Goal: Task Accomplishment & Management: Manage account settings

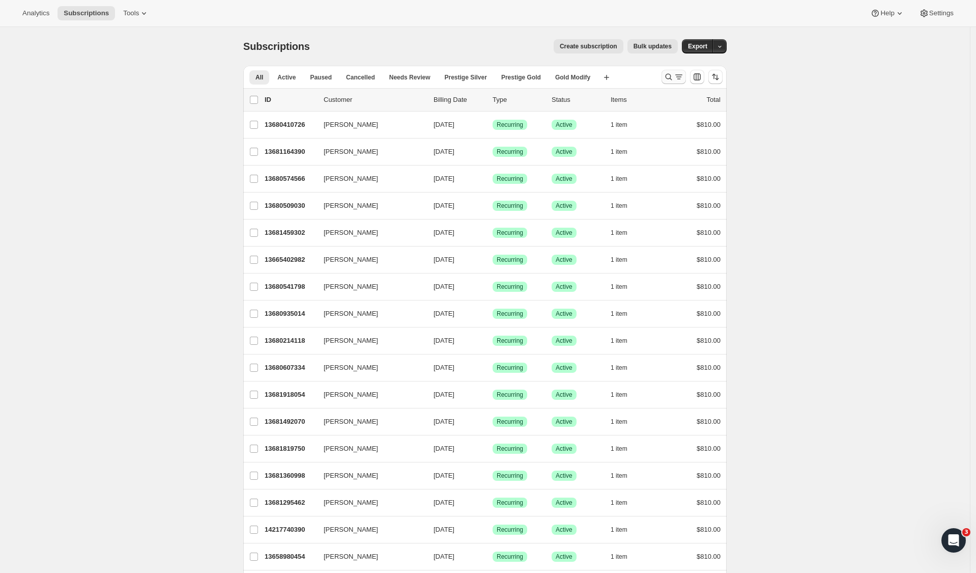
click at [674, 79] on icon "Search and filter results" at bounding box center [669, 77] width 10 height 10
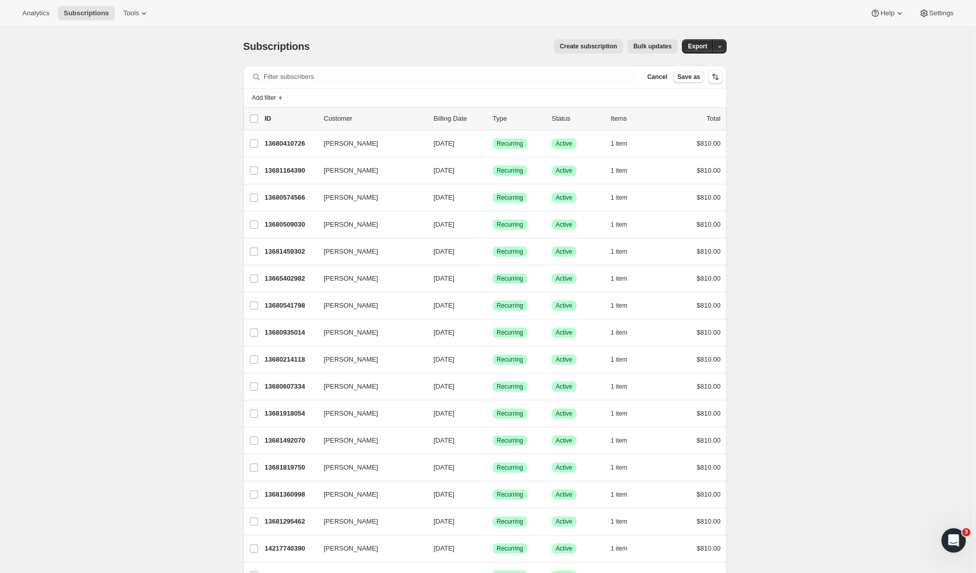
click at [659, 82] on button "Cancel" at bounding box center [658, 77] width 28 height 12
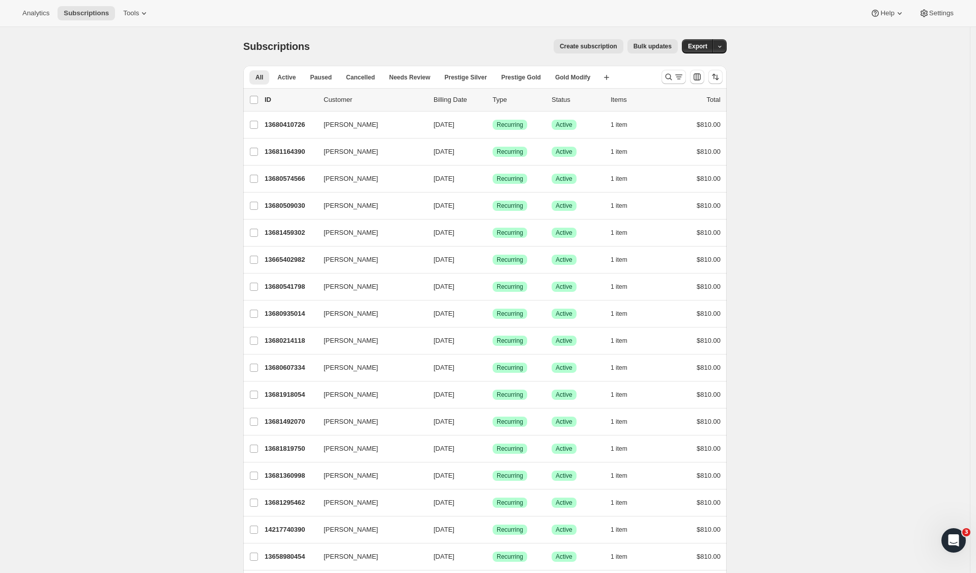
click at [677, 78] on div "Search and filter results" at bounding box center [674, 77] width 20 height 10
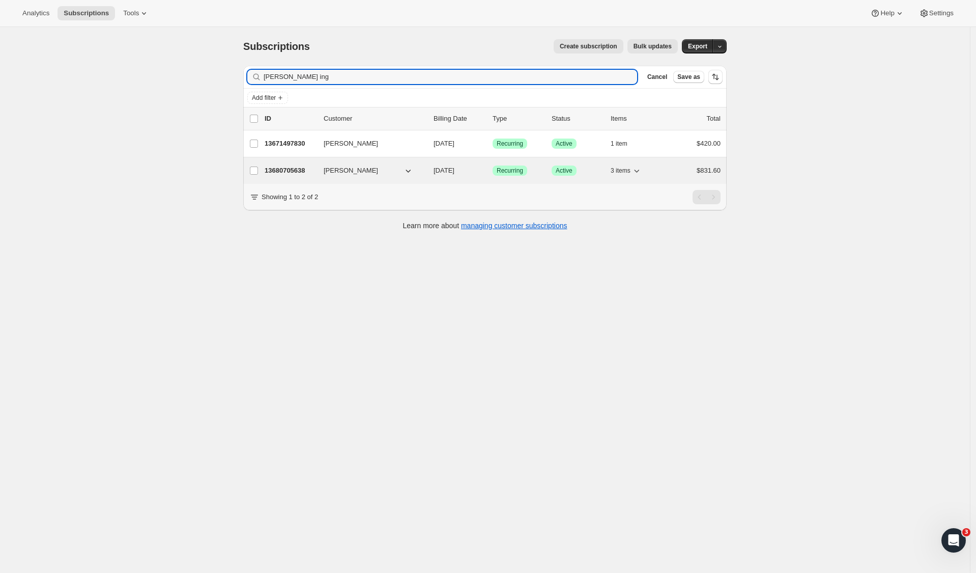
type input "Andrew ing"
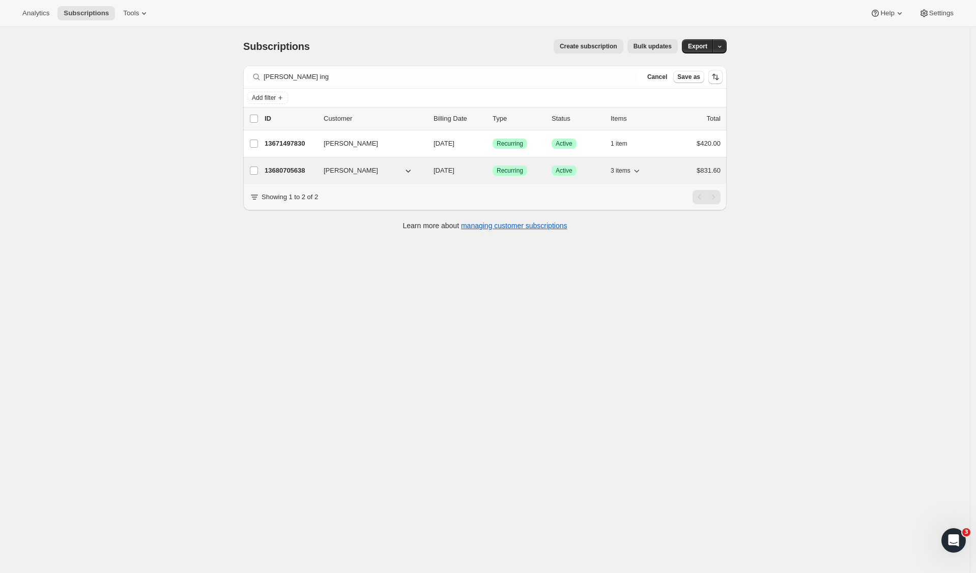
click at [283, 169] on p "13680705638" at bounding box center [290, 170] width 51 height 10
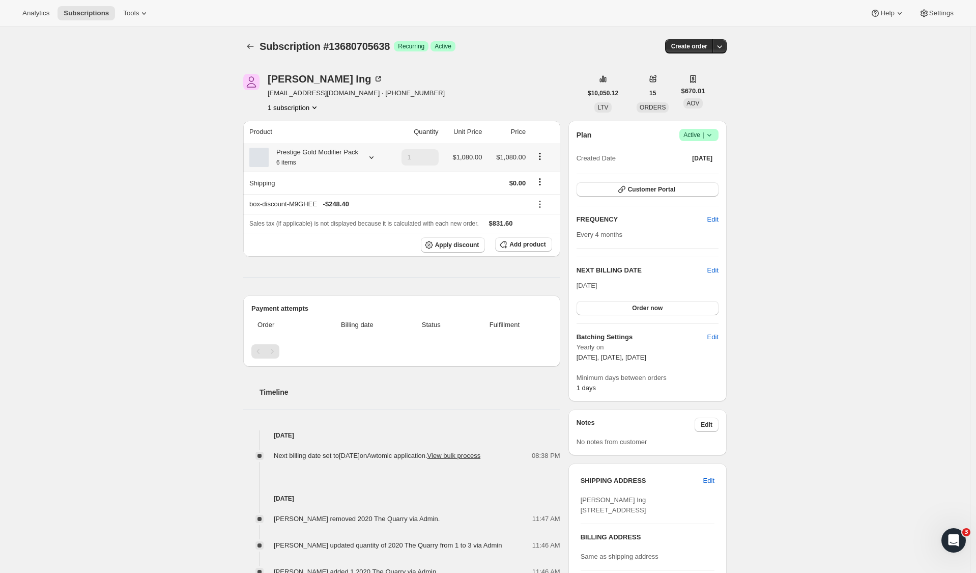
click at [373, 162] on icon at bounding box center [372, 157] width 10 height 10
click at [826, 304] on div "Subscription #13680705638. This page is ready Subscription #13680705638 Success…" at bounding box center [485, 535] width 970 height 1017
click at [253, 47] on icon "Subscriptions" at bounding box center [250, 46] width 10 height 10
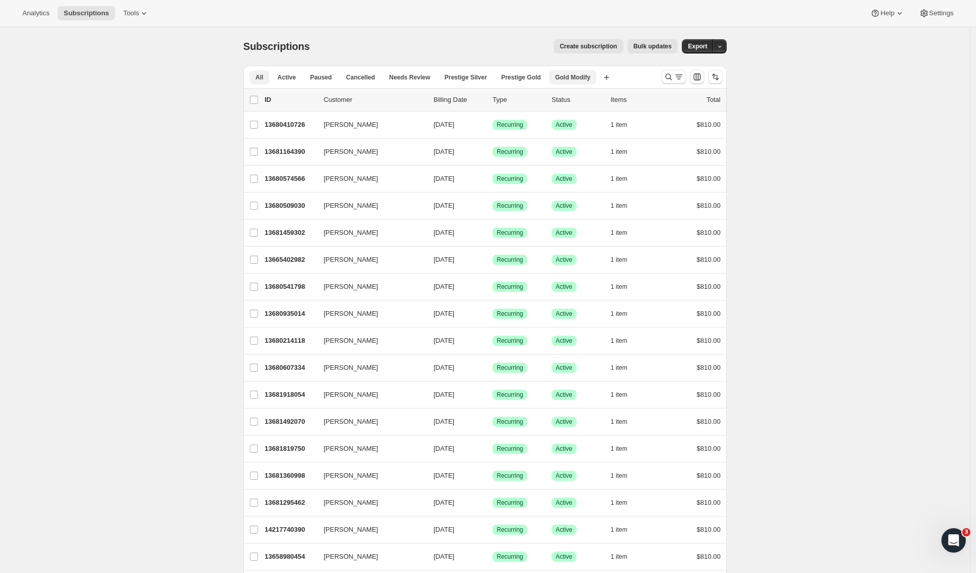
click at [574, 73] on span "Gold Modify" at bounding box center [572, 77] width 35 height 8
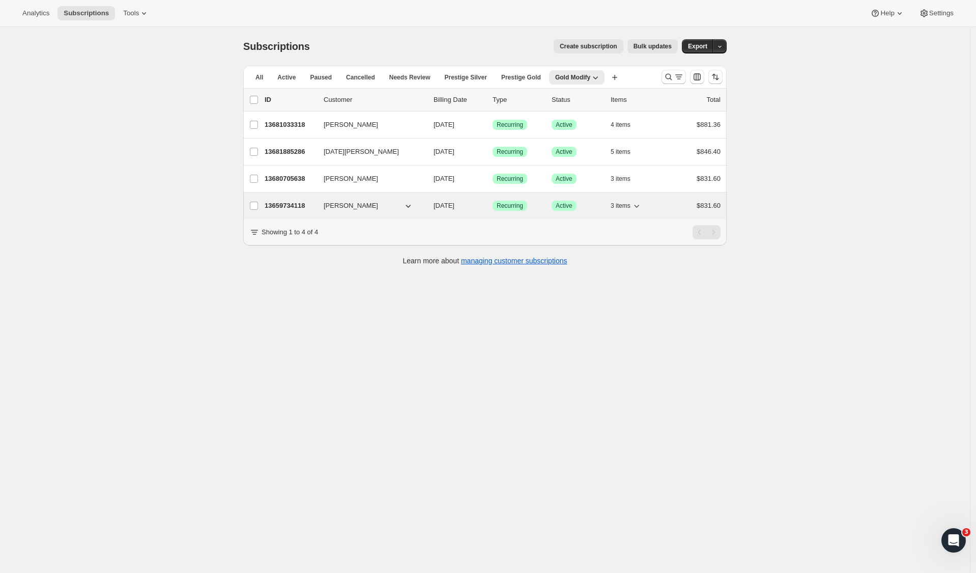
click at [293, 203] on p "13659734118" at bounding box center [290, 206] width 51 height 10
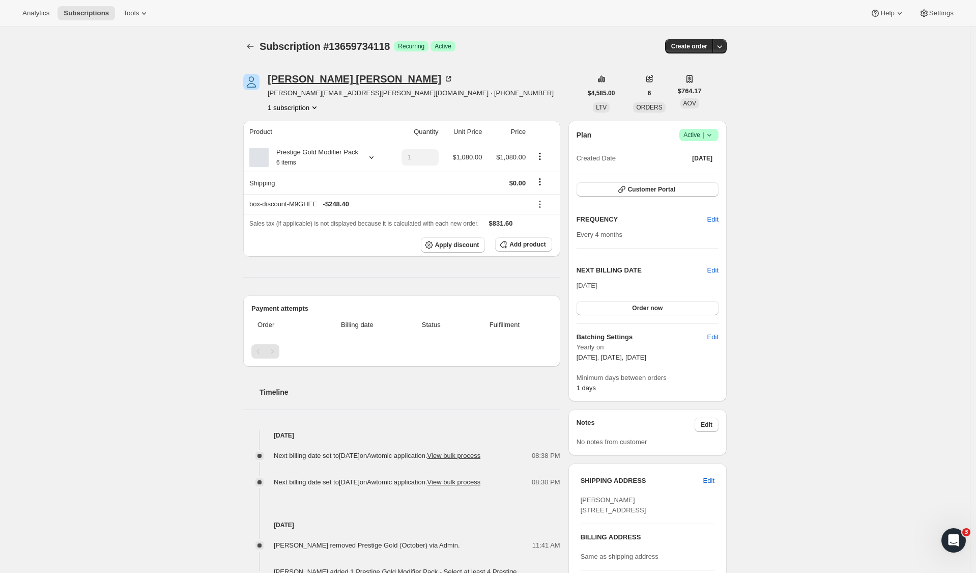
click at [314, 80] on div "Sarah Cowan" at bounding box center [361, 79] width 186 height 10
